Goal: Information Seeking & Learning: Learn about a topic

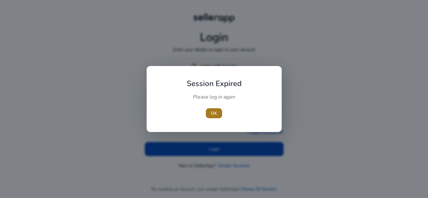
click at [215, 115] on span "OK" at bounding box center [214, 113] width 6 height 7
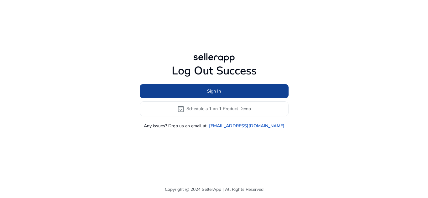
drag, startPoint x: 215, startPoint y: 115, endPoint x: 231, endPoint y: 85, distance: 33.5
click at [231, 85] on div "Sign In event_available Schedule a 1 on 1 Product Demo" at bounding box center [214, 100] width 149 height 32
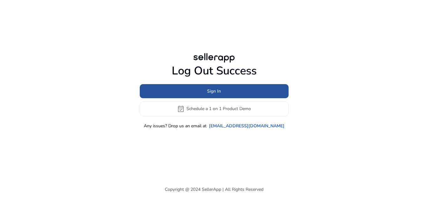
click at [231, 85] on span at bounding box center [214, 91] width 149 height 15
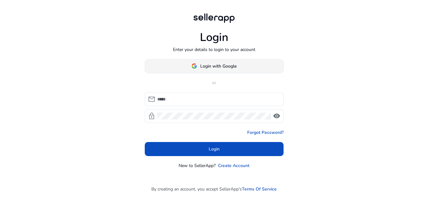
click at [227, 65] on span "Login with Google" at bounding box center [218, 66] width 36 height 7
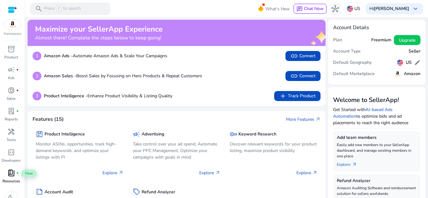
click at [14, 176] on span "book_4" at bounding box center [12, 173] width 8 height 8
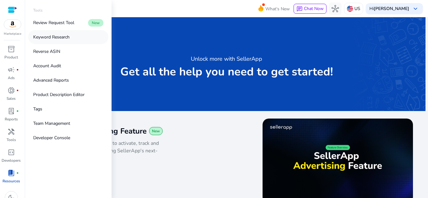
click at [74, 34] on link "Keyword Research" at bounding box center [68, 37] width 80 height 14
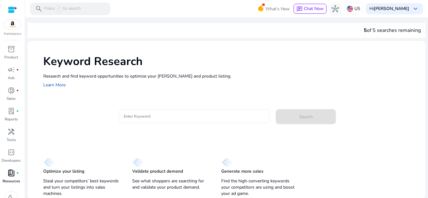
click at [151, 118] on input "Enter Keyword" at bounding box center [194, 116] width 141 height 7
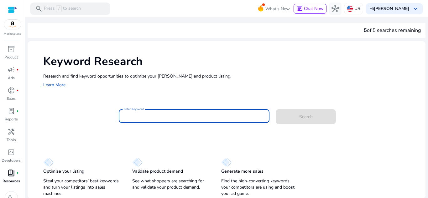
paste input "**********"
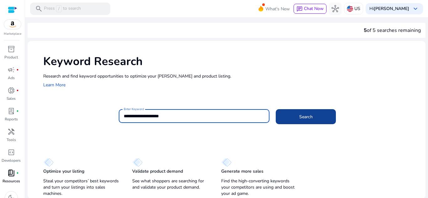
type input "**********"
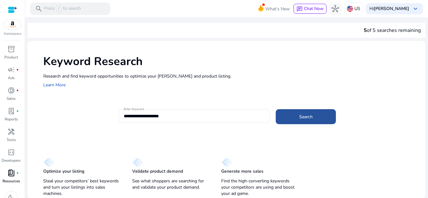
click at [299, 119] on span "Search" at bounding box center [305, 117] width 13 height 7
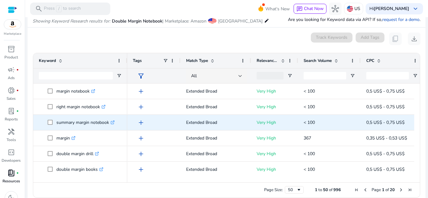
scroll to position [75, 0]
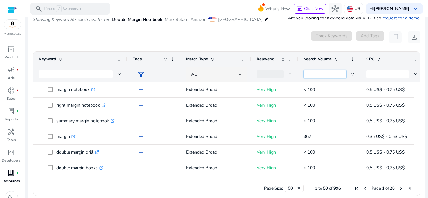
click at [335, 76] on input "Search Volume Filter Input" at bounding box center [324, 74] width 43 height 8
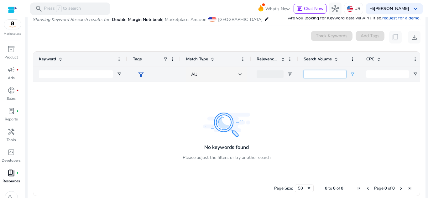
type input "***"
click at [353, 75] on span "Open Filter Menu" at bounding box center [352, 74] width 5 height 5
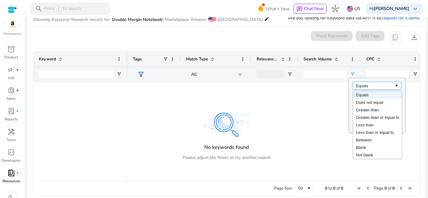
click at [395, 87] on span "Filtering operator" at bounding box center [396, 85] width 5 height 5
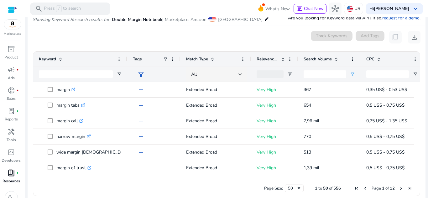
click at [208, 37] on div "0 keyword(s) selected Track Keywords Add Tags content_copy download" at bounding box center [227, 37] width 388 height 13
drag, startPoint x: 417, startPoint y: 88, endPoint x: 418, endPoint y: 97, distance: 8.9
click at [418, 97] on ag-grid-angular "1 to 50 of 556. Page 1 of 12 Drag here to set row groups Drag here to set colum…" at bounding box center [226, 123] width 397 height 151
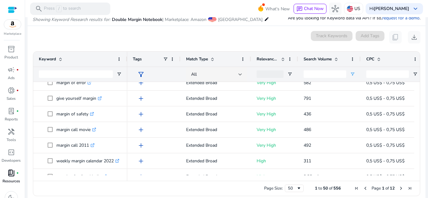
scroll to position [0, 0]
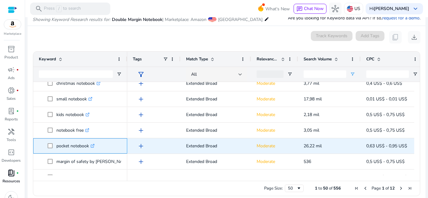
click at [95, 147] on icon ".st0{fill:#2c8af8}" at bounding box center [92, 146] width 4 height 4
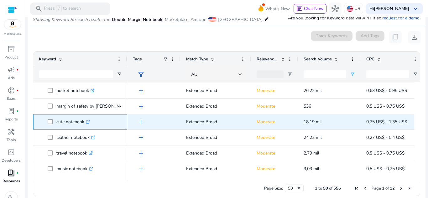
click at [89, 123] on icon at bounding box center [87, 122] width 3 height 3
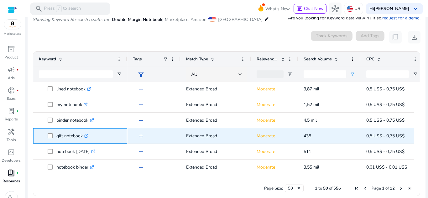
click at [86, 138] on icon ".st0{fill:#2c8af8}" at bounding box center [86, 136] width 4 height 4
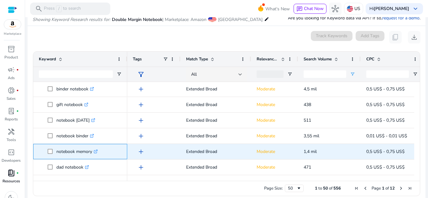
click at [94, 152] on link ".st0{fill:#2c8af8}" at bounding box center [95, 152] width 6 height 6
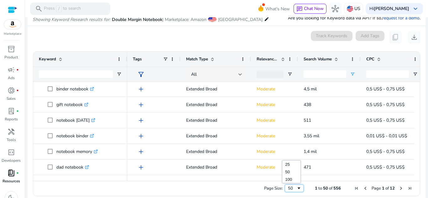
click at [288, 187] on div "50" at bounding box center [292, 189] width 8 height 6
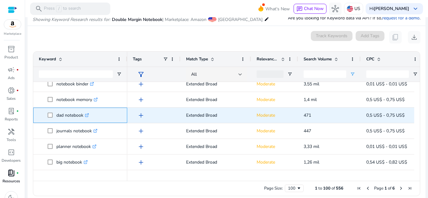
click at [89, 116] on icon ".st0{fill:#2c8af8}" at bounding box center [87, 115] width 4 height 4
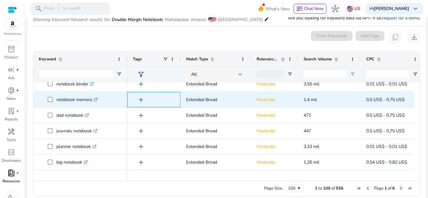
click at [135, 103] on app-ag-grid-tags "add" at bounding box center [154, 100] width 42 height 12
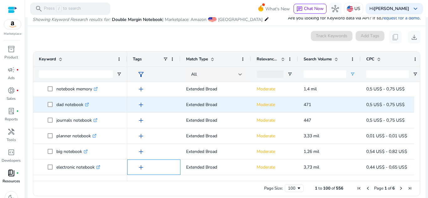
scroll to position [752, 0]
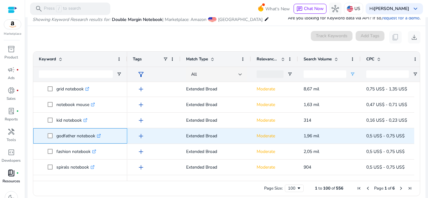
click at [100, 136] on icon ".st0{fill:#2c8af8}" at bounding box center [99, 136] width 4 height 4
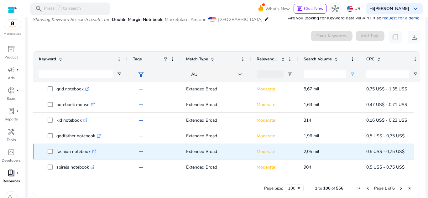
click at [96, 154] on link ".st0{fill:#2c8af8}" at bounding box center [93, 152] width 6 height 6
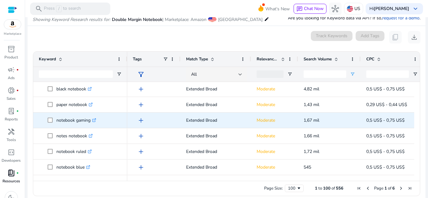
scroll to position [1222, 0]
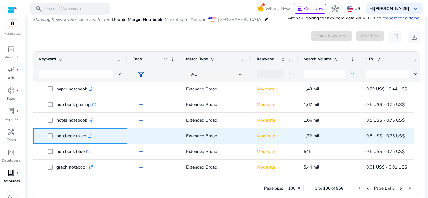
click at [91, 135] on icon ".st0{fill:#2c8af8}" at bounding box center [90, 136] width 4 height 4
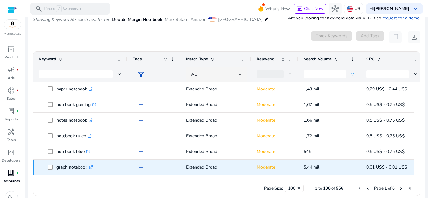
click at [91, 165] on icon ".st0{fill:#2c8af8}" at bounding box center [91, 167] width 4 height 4
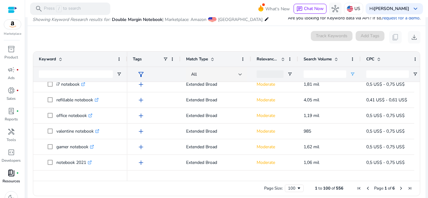
scroll to position [1425, 0]
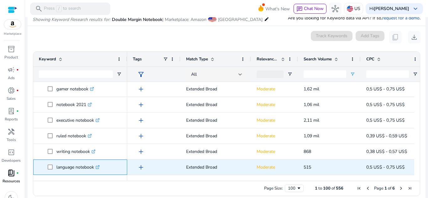
click at [98, 167] on icon ".st0{fill:#2c8af8}" at bounding box center [97, 167] width 4 height 4
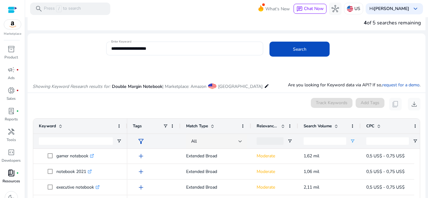
scroll to position [2, 0]
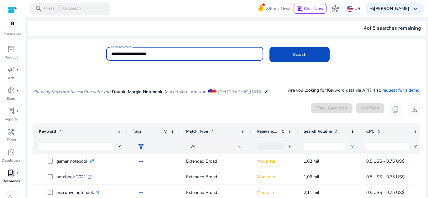
drag, startPoint x: 172, startPoint y: 53, endPoint x: 111, endPoint y: 53, distance: 61.4
click at [111, 53] on input "**********" at bounding box center [184, 53] width 147 height 7
type input "**********"
click at [269, 47] on button "Search" at bounding box center [299, 54] width 60 height 15
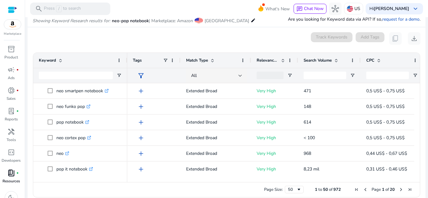
scroll to position [75, 0]
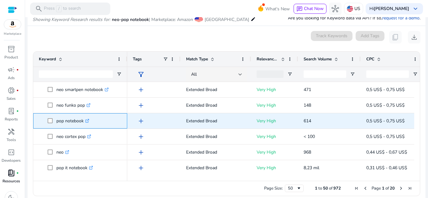
click at [90, 121] on div "pop notebook .st0{fill:#2c8af8}" at bounding box center [74, 121] width 36 height 13
click at [85, 121] on link ".st0{fill:#2c8af8}" at bounding box center [87, 121] width 6 height 6
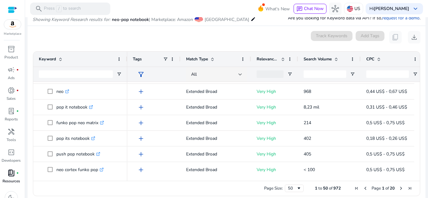
scroll to position [74, 0]
